Goal: Book appointment/travel/reservation

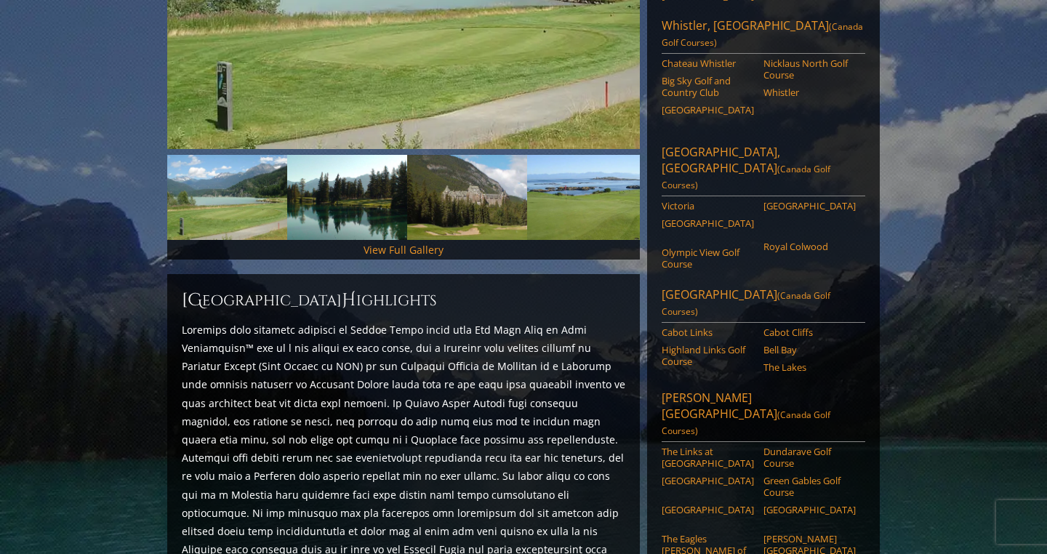
scroll to position [371, 0]
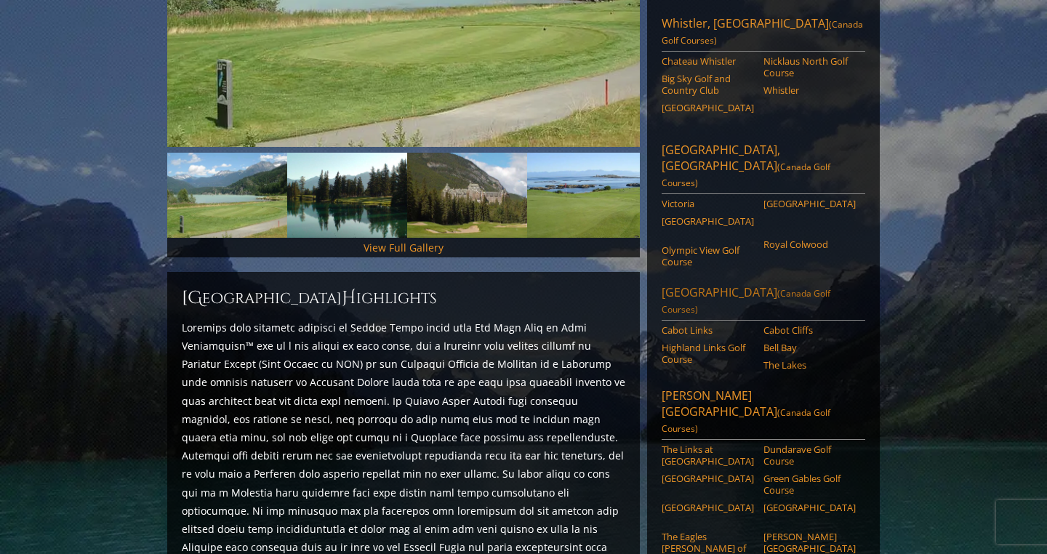
click at [747, 287] on span "(Canada Golf Courses)" at bounding box center [745, 301] width 169 height 28
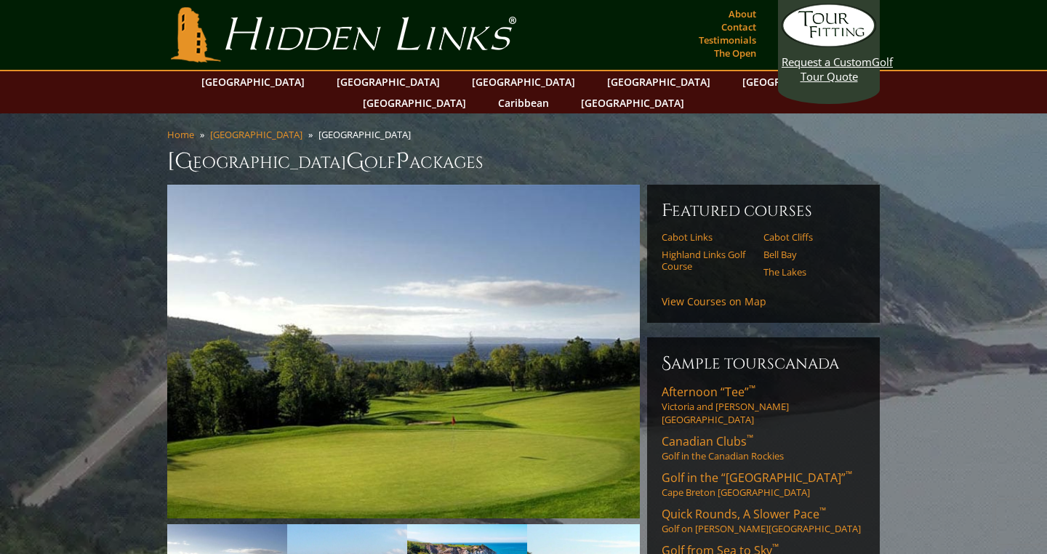
click at [736, 288] on div "Featured Courses Cabot Links Cabot Cliffs Highland Links Golf Course Bell Bay T…" at bounding box center [763, 254] width 233 height 138
click at [717, 294] on link "View Courses on Map" at bounding box center [713, 301] width 105 height 14
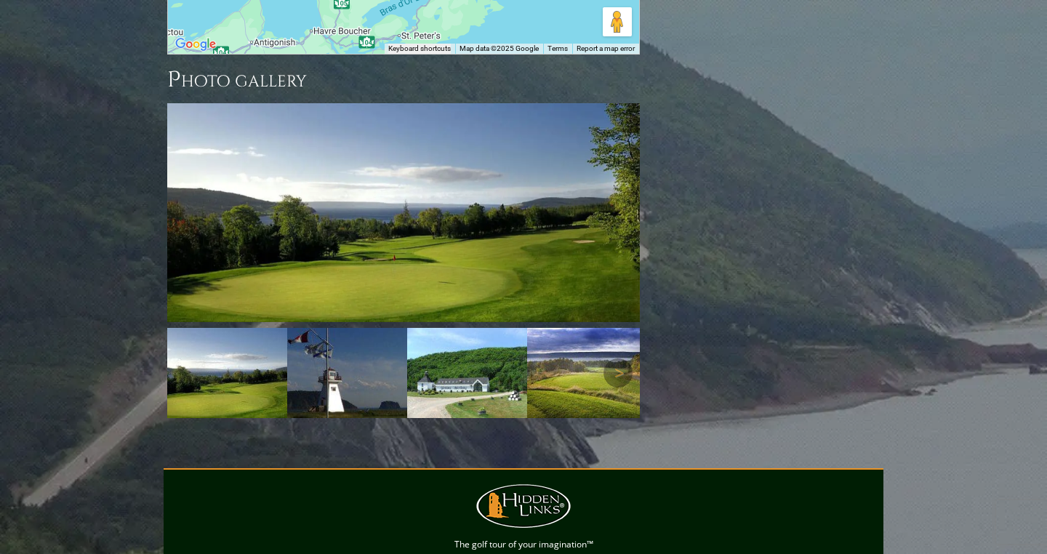
scroll to position [1625, 0]
click at [624, 358] on link "Next" at bounding box center [617, 372] width 29 height 29
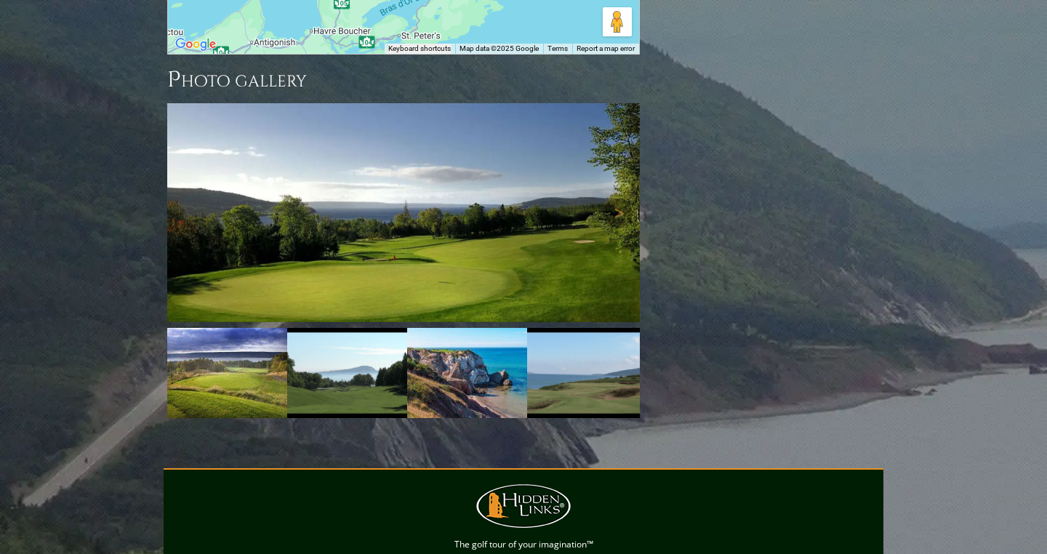
click at [577, 203] on img at bounding box center [403, 212] width 472 height 219
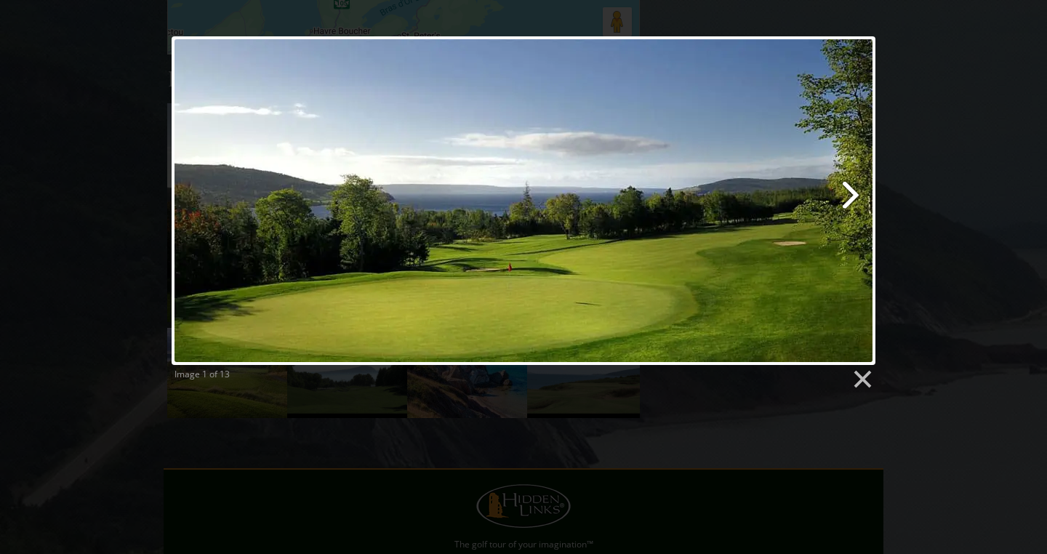
click at [850, 193] on link at bounding box center [650, 200] width 451 height 329
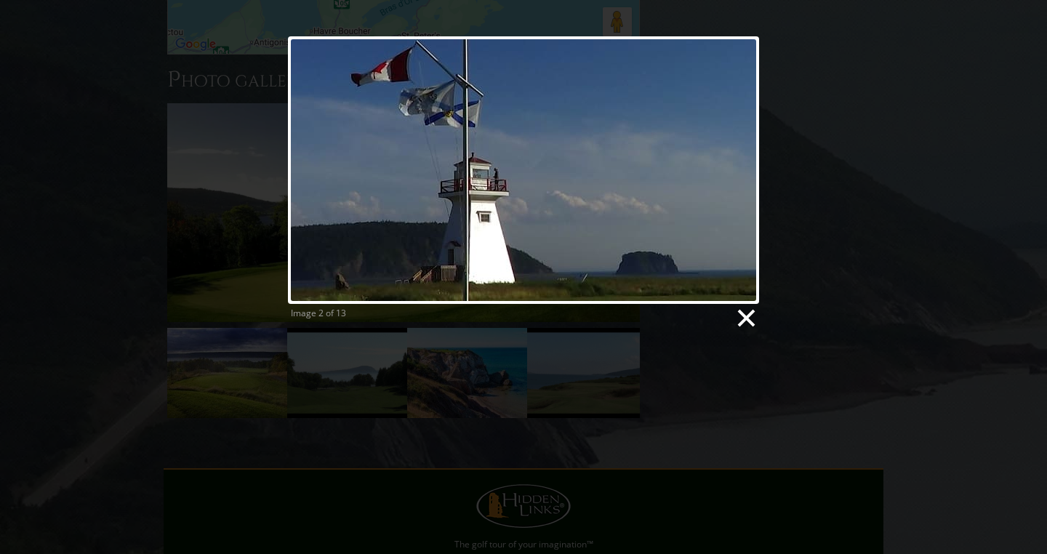
click at [744, 320] on link at bounding box center [745, 318] width 22 height 22
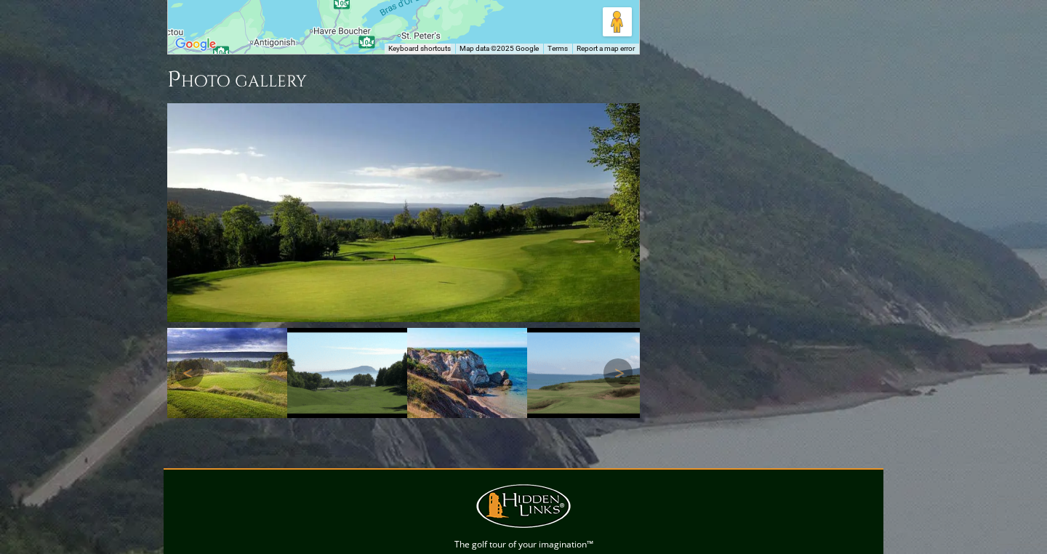
click at [629, 328] on img at bounding box center [587, 373] width 120 height 90
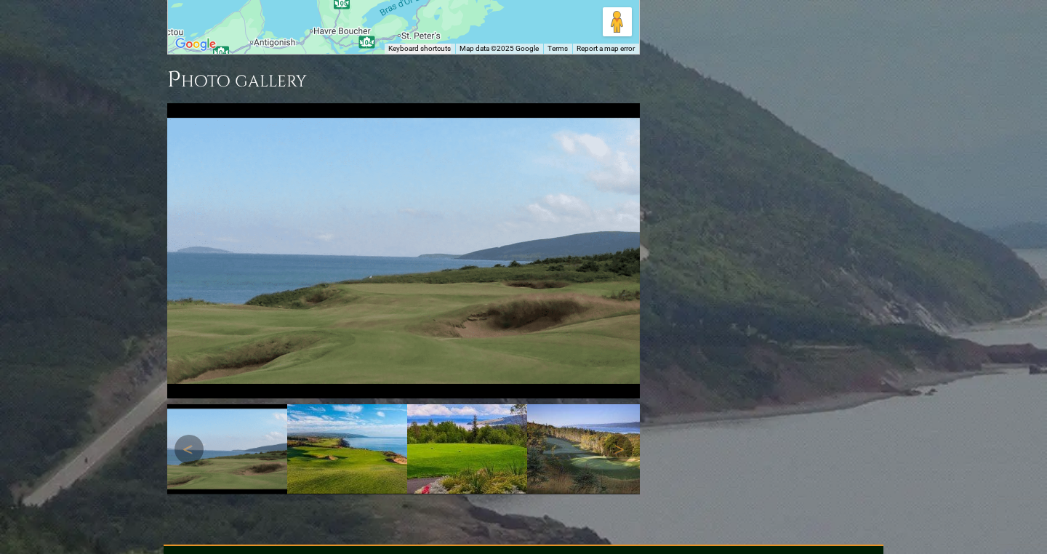
click at [574, 404] on img at bounding box center [587, 449] width 120 height 90
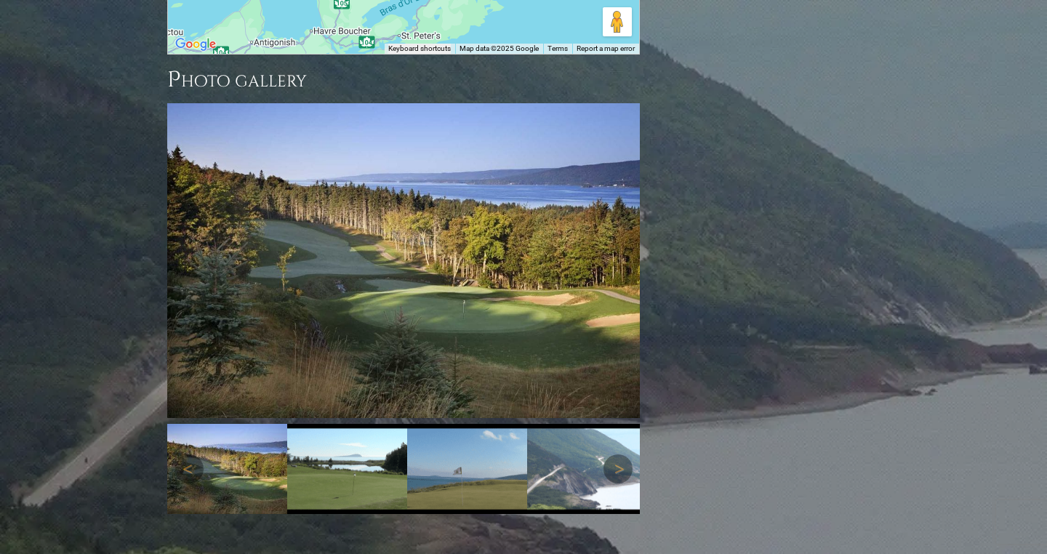
click at [556, 424] on img at bounding box center [587, 469] width 120 height 90
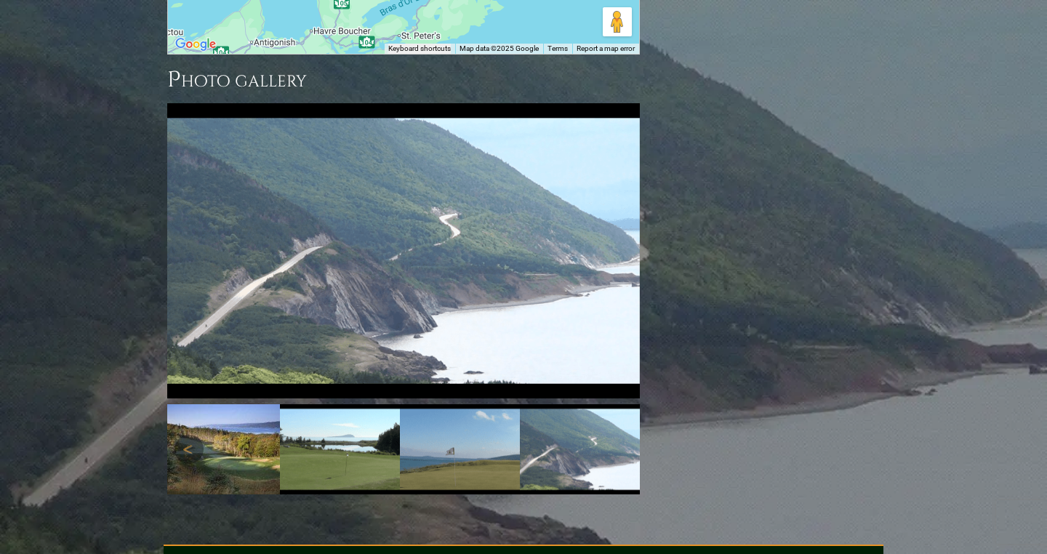
click at [559, 404] on img at bounding box center [580, 449] width 120 height 90
click at [472, 406] on img at bounding box center [460, 449] width 120 height 90
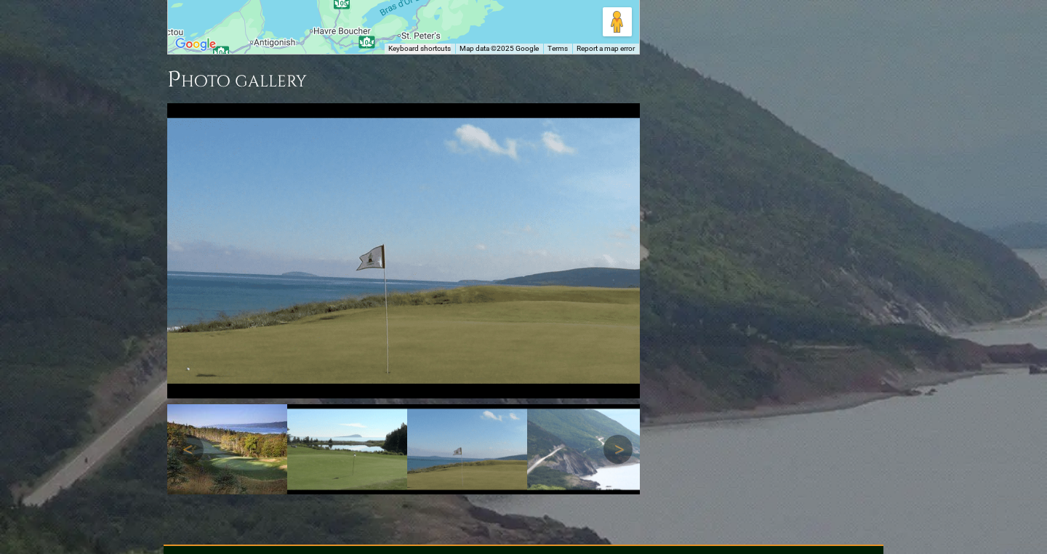
click at [369, 412] on img at bounding box center [347, 449] width 120 height 90
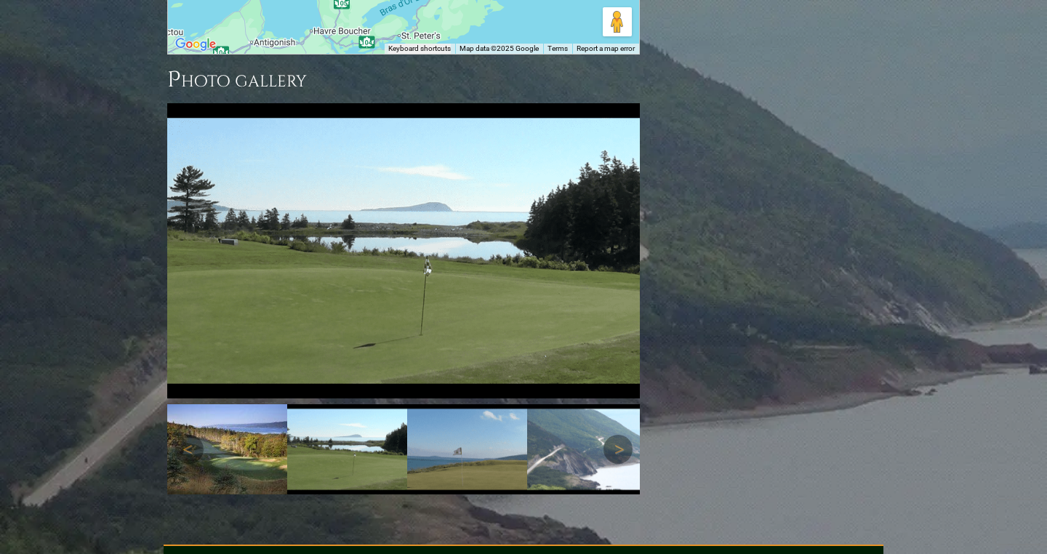
click at [244, 404] on img at bounding box center [227, 449] width 120 height 90
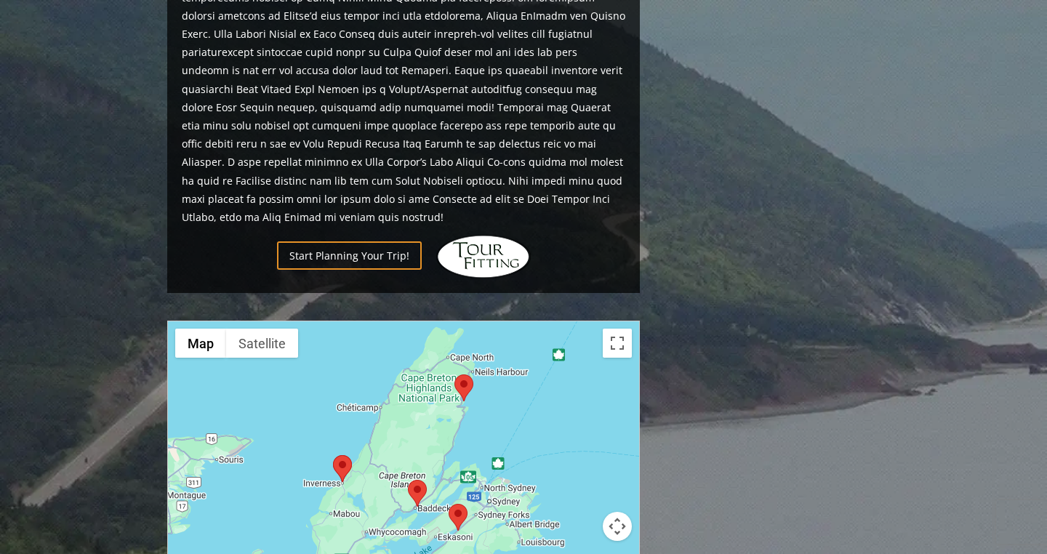
scroll to position [1067, 0]
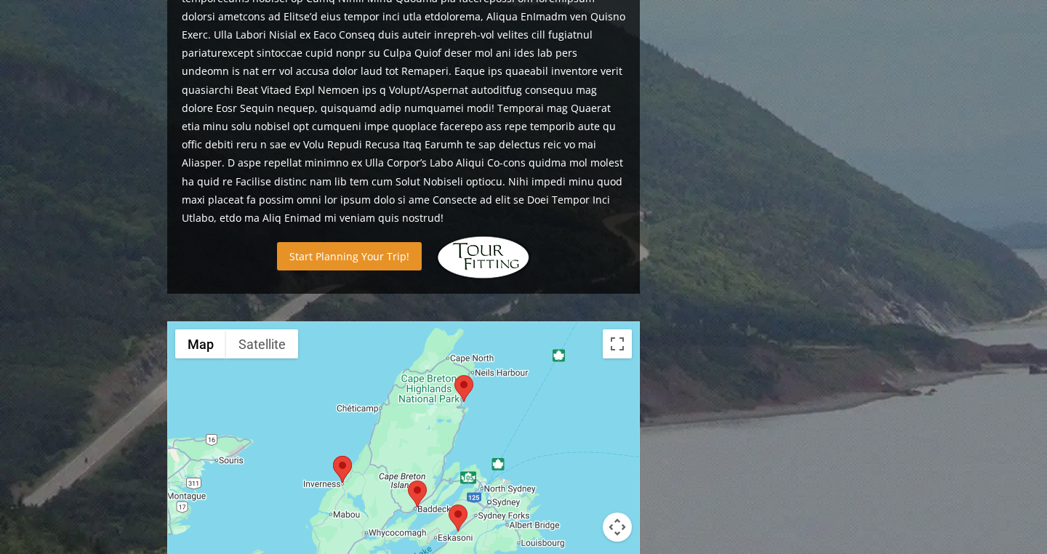
click at [369, 242] on link "Start Planning Your Trip!" at bounding box center [349, 256] width 145 height 28
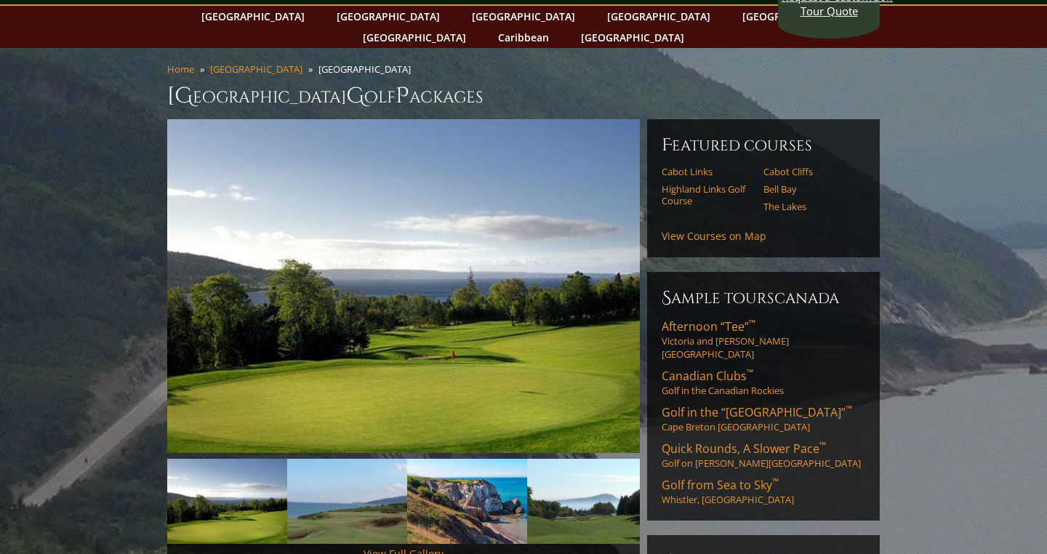
scroll to position [25, 0]
